Goal: Information Seeking & Learning: Learn about a topic

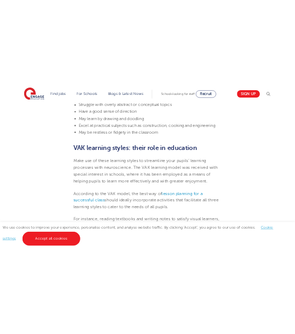
scroll to position [1298, 0]
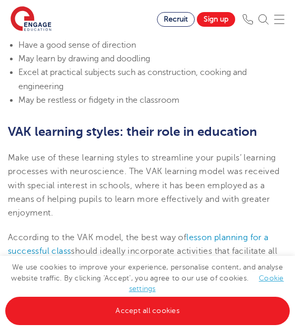
click at [88, 161] on span "Make use of these learning styles to streamline your pupils’ learning processes…" at bounding box center [144, 185] width 272 height 65
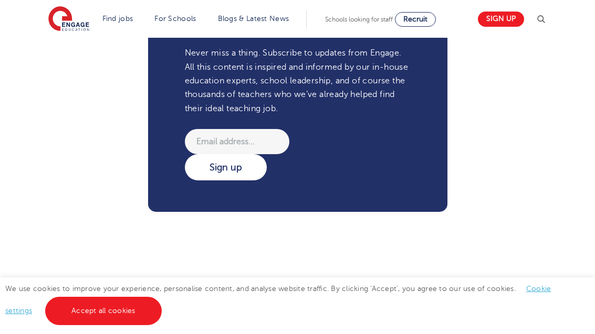
scroll to position [1754, 0]
